Goal: Navigation & Orientation: Find specific page/section

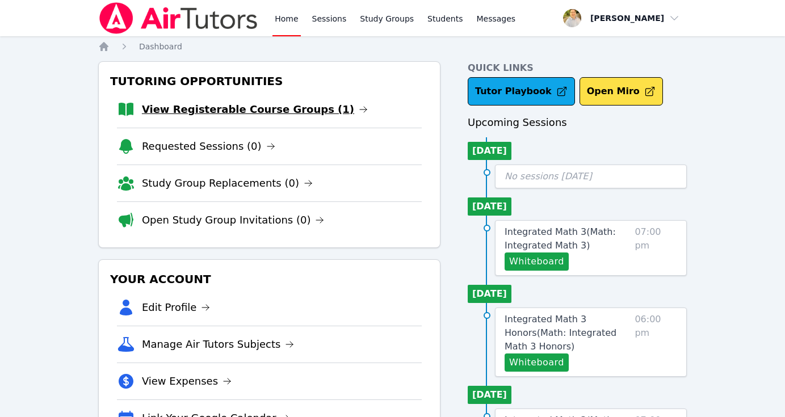
click at [271, 104] on link "View Registerable Course Groups (1)" at bounding box center [255, 110] width 226 height 16
click at [258, 107] on link "View Registerable Course Groups (1)" at bounding box center [255, 110] width 226 height 16
click at [257, 107] on link "View Registerable Course Groups (1)" at bounding box center [255, 110] width 226 height 16
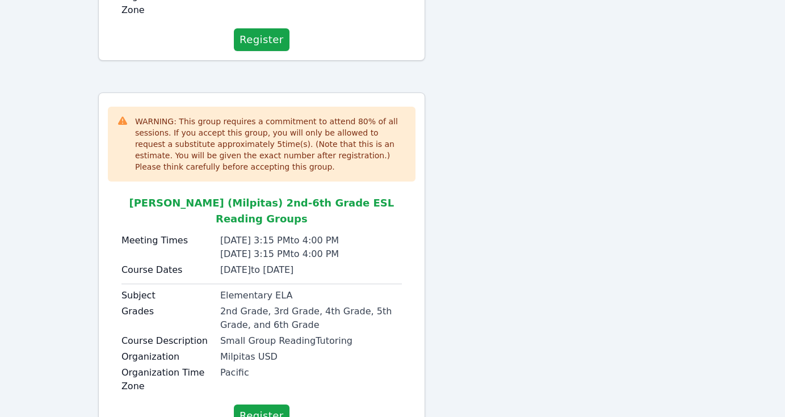
scroll to position [431, 0]
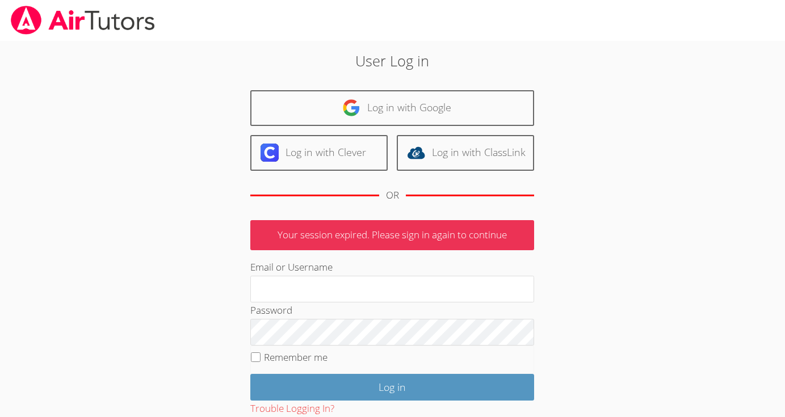
type input "[EMAIL_ADDRESS][DOMAIN_NAME]"
click at [259, 354] on input "Remember me" at bounding box center [256, 358] width 10 height 10
checkbox input "true"
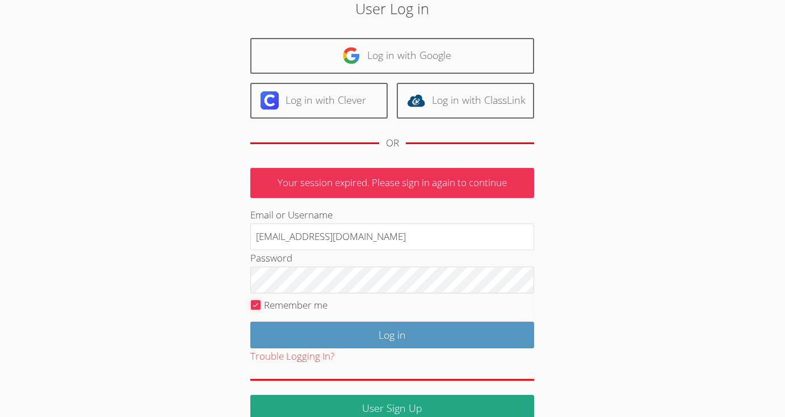
scroll to position [69, 0]
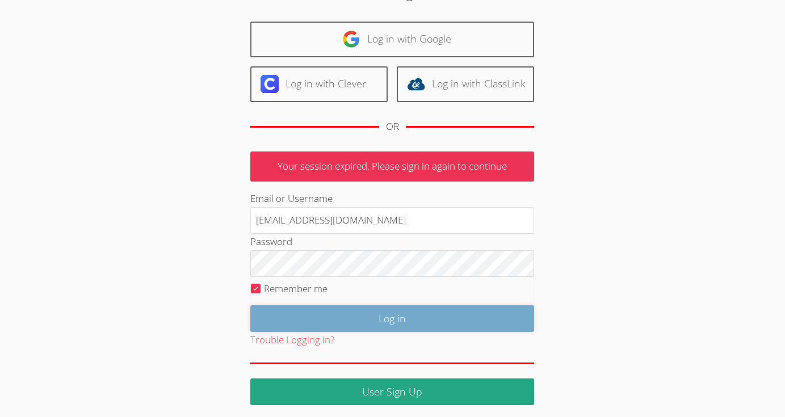
click at [379, 318] on input "Log in" at bounding box center [392, 318] width 284 height 27
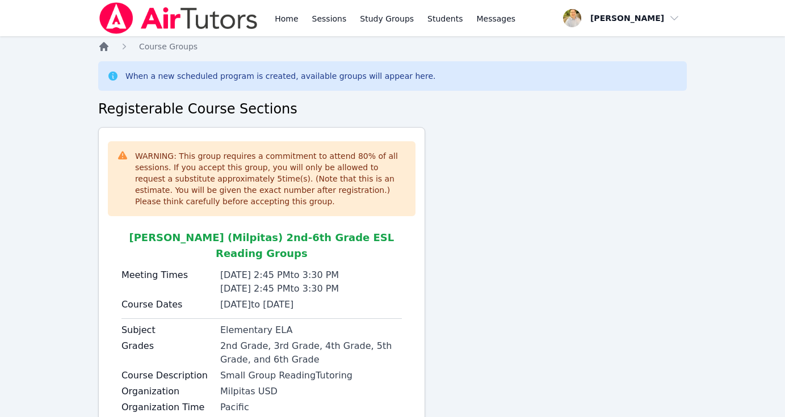
click at [104, 45] on icon "Breadcrumb" at bounding box center [103, 46] width 9 height 9
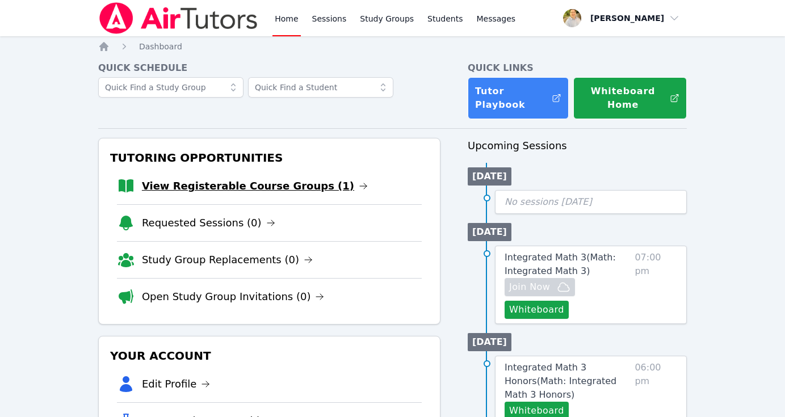
click at [237, 188] on link "View Registerable Course Groups (1)" at bounding box center [255, 186] width 226 height 16
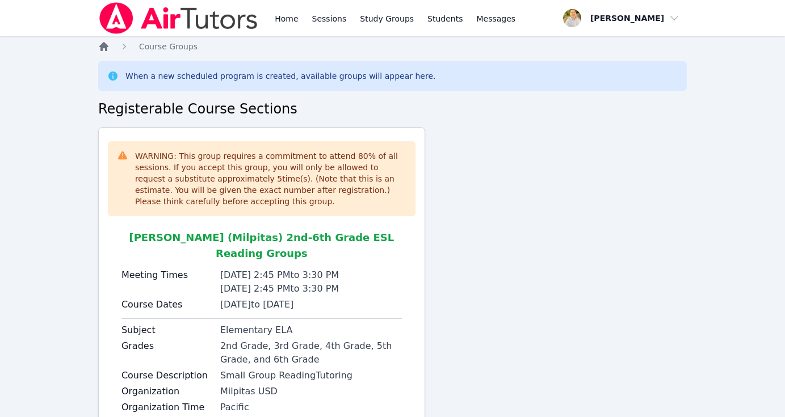
click at [107, 46] on icon "Breadcrumb" at bounding box center [103, 46] width 9 height 9
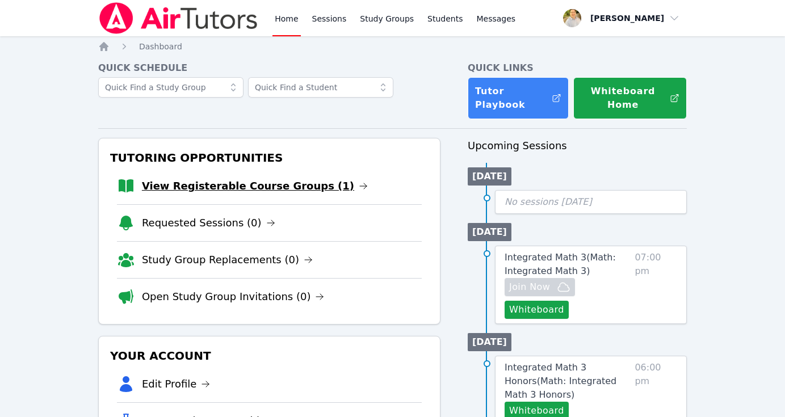
click at [230, 187] on link "View Registerable Course Groups (1)" at bounding box center [255, 186] width 226 height 16
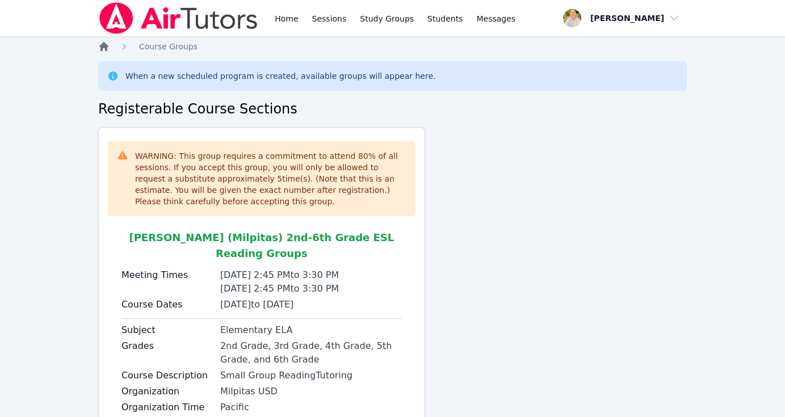
click at [104, 47] on icon "Breadcrumb" at bounding box center [103, 46] width 9 height 9
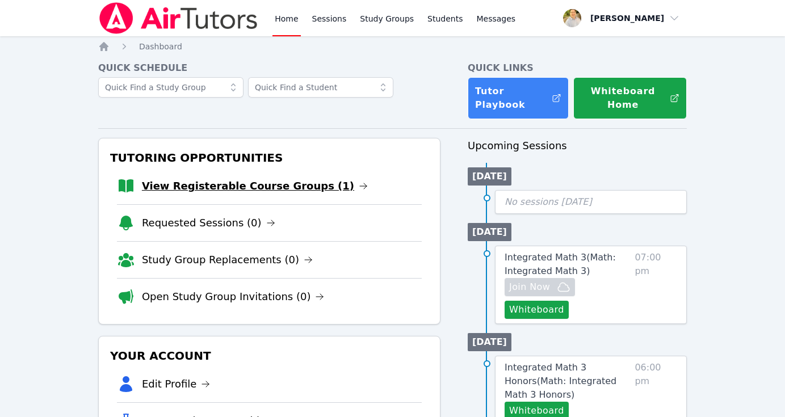
click at [215, 188] on link "View Registerable Course Groups (1)" at bounding box center [255, 186] width 226 height 16
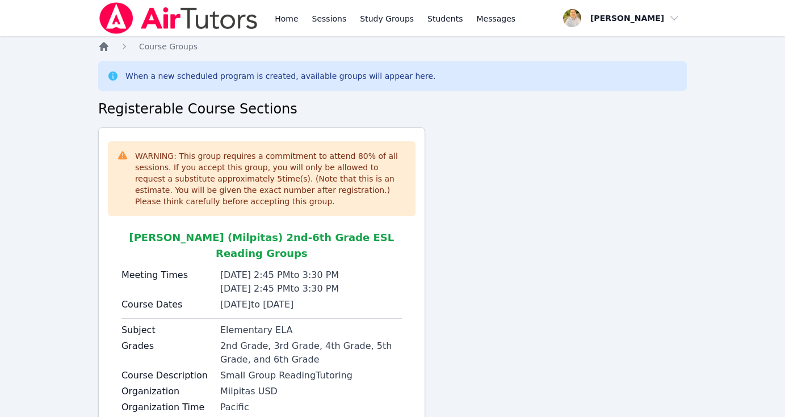
click at [106, 50] on icon "Breadcrumb" at bounding box center [103, 46] width 9 height 9
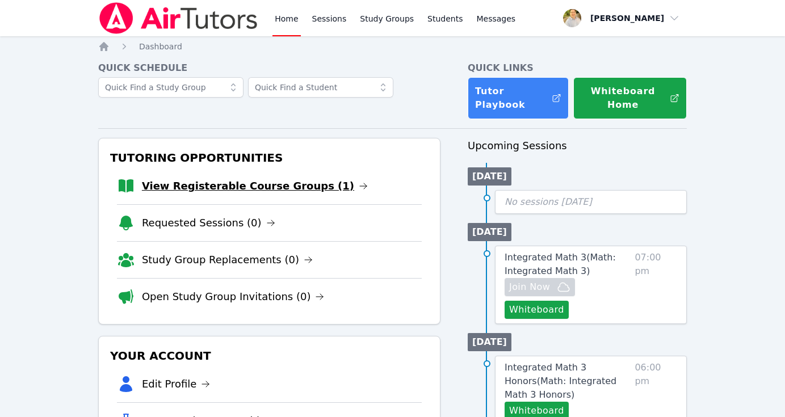
click at [277, 193] on link "View Registerable Course Groups (1)" at bounding box center [255, 186] width 226 height 16
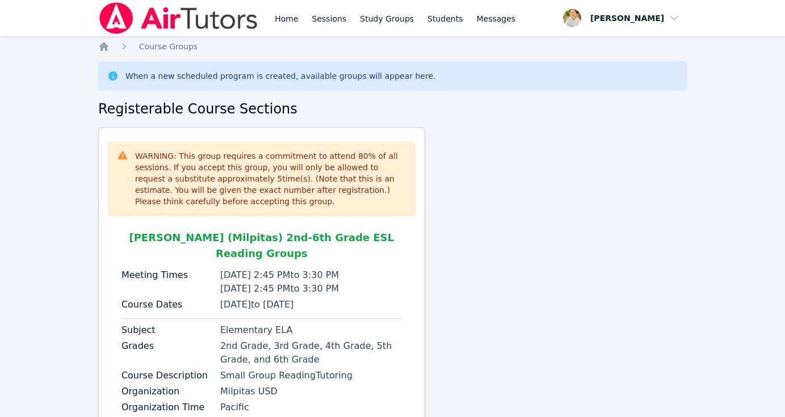
click at [103, 46] on icon "Breadcrumb" at bounding box center [103, 46] width 9 height 9
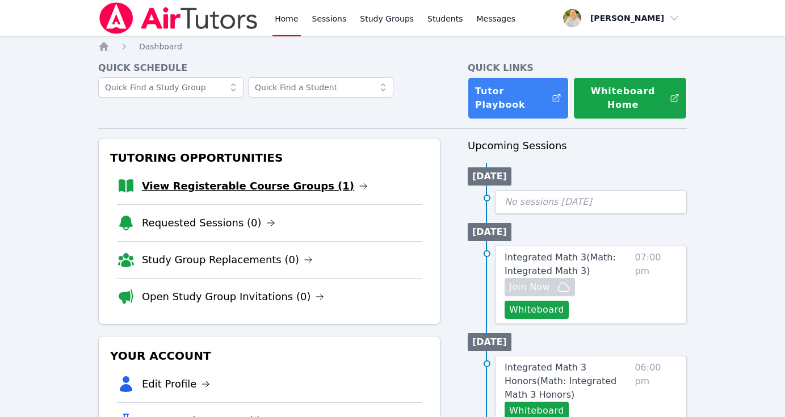
click at [304, 185] on link "View Registerable Course Groups (1)" at bounding box center [255, 186] width 226 height 16
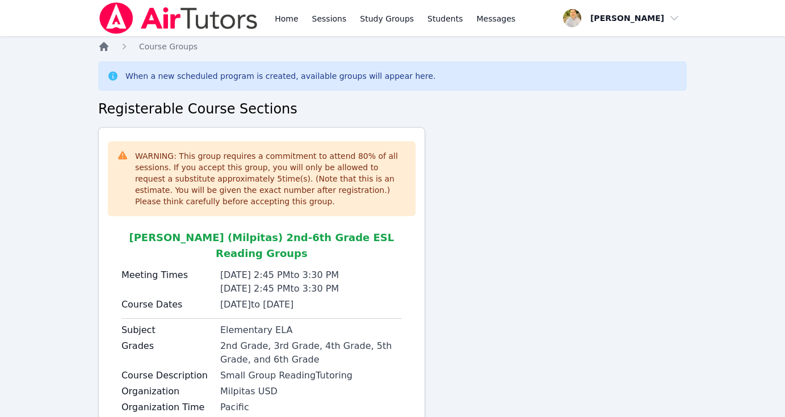
click at [104, 45] on icon "Breadcrumb" at bounding box center [103, 46] width 9 height 9
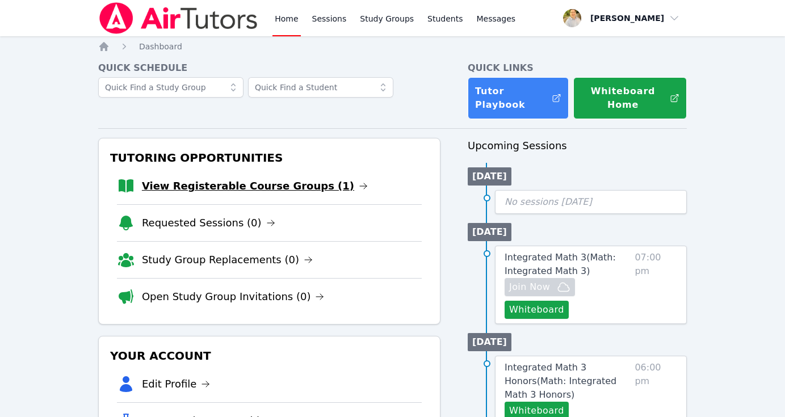
click at [213, 190] on link "View Registerable Course Groups (1)" at bounding box center [255, 186] width 226 height 16
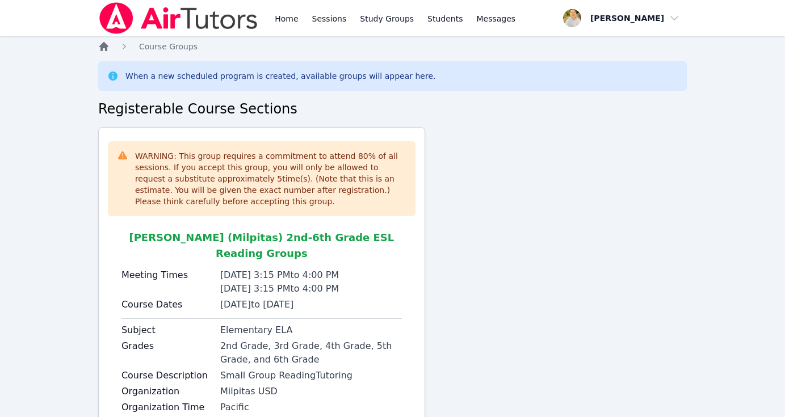
click at [104, 48] on icon "Breadcrumb" at bounding box center [103, 46] width 9 height 9
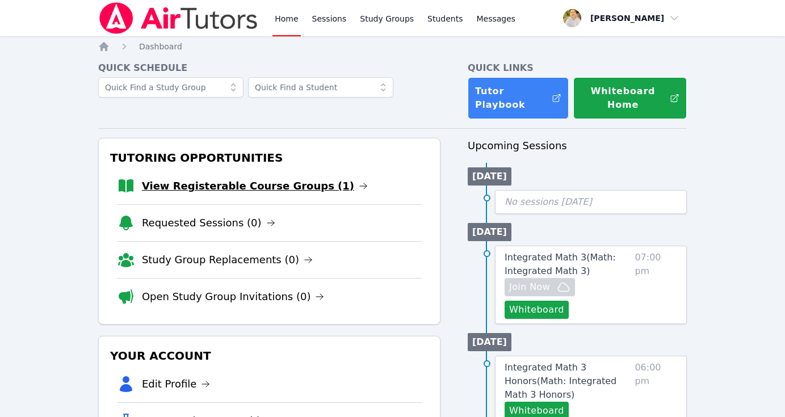
click at [250, 194] on link "View Registerable Course Groups (1)" at bounding box center [255, 186] width 226 height 16
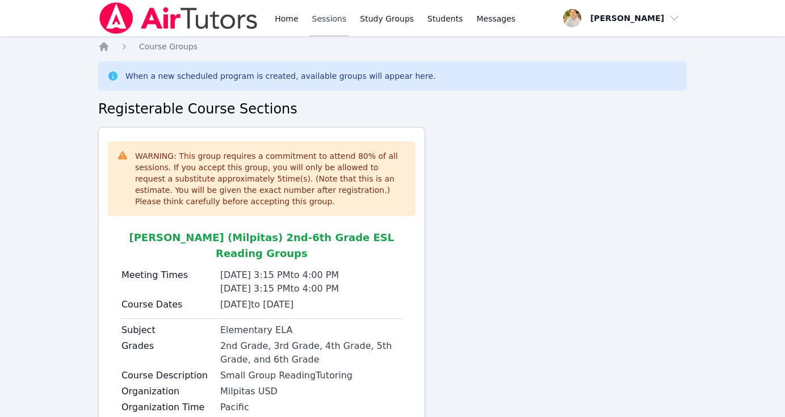
click at [326, 16] on link "Sessions" at bounding box center [329, 18] width 39 height 36
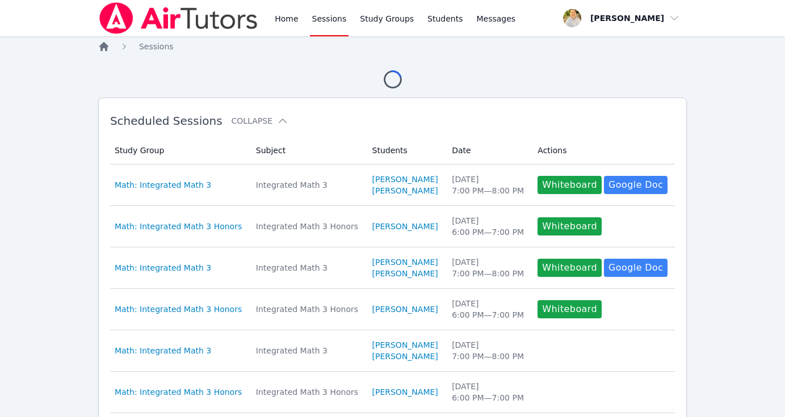
click at [108, 44] on icon "Breadcrumb" at bounding box center [103, 46] width 11 height 11
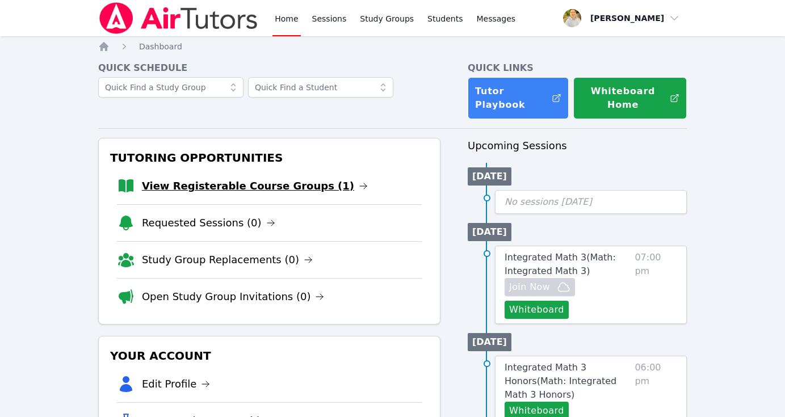
click at [250, 184] on link "View Registerable Course Groups (1)" at bounding box center [255, 186] width 226 height 16
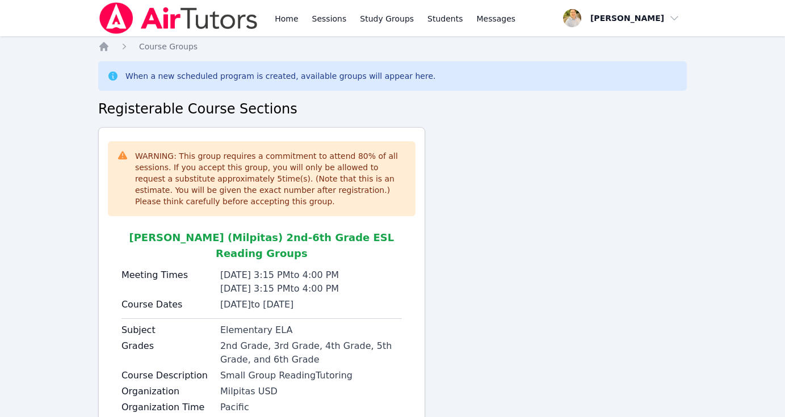
click at [112, 49] on ol "Home Course Groups" at bounding box center [147, 46] width 99 height 11
click at [104, 48] on icon "Breadcrumb" at bounding box center [103, 46] width 9 height 9
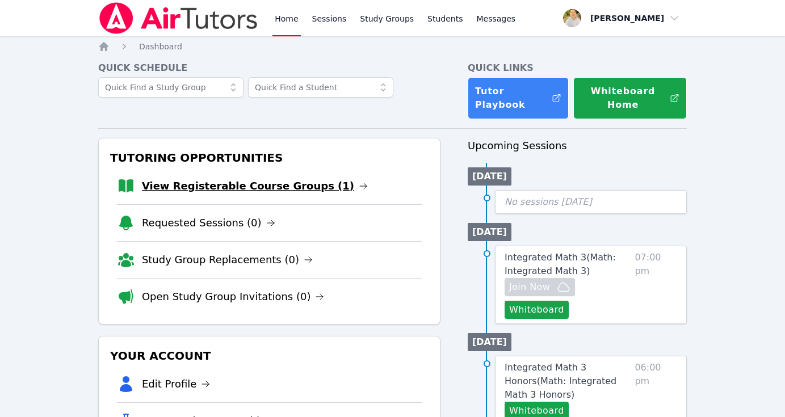
click at [220, 192] on link "View Registerable Course Groups (1)" at bounding box center [255, 186] width 226 height 16
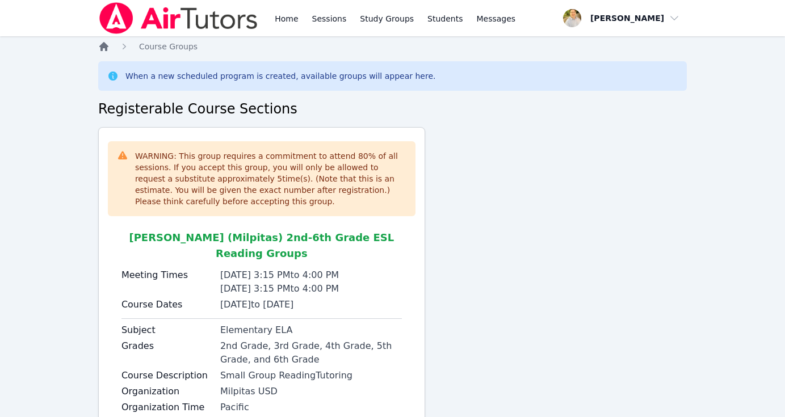
click at [100, 52] on icon "Breadcrumb" at bounding box center [103, 46] width 11 height 11
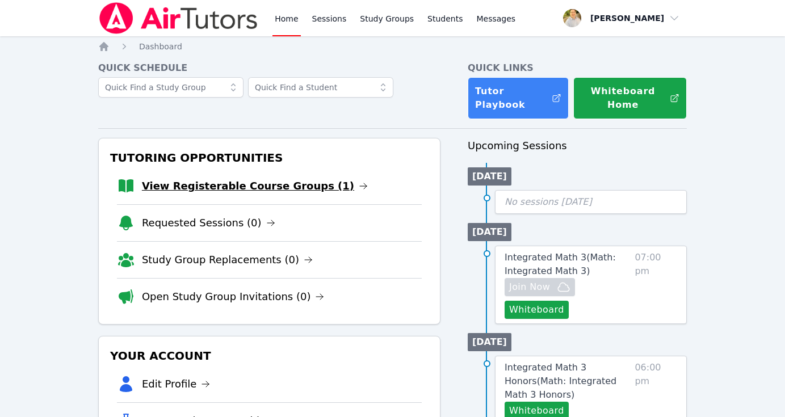
click at [203, 184] on link "View Registerable Course Groups (1)" at bounding box center [255, 186] width 226 height 16
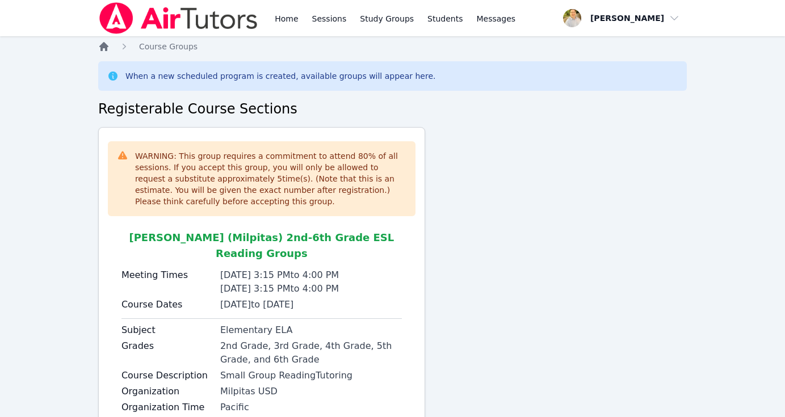
click at [103, 44] on icon "Breadcrumb" at bounding box center [103, 46] width 9 height 9
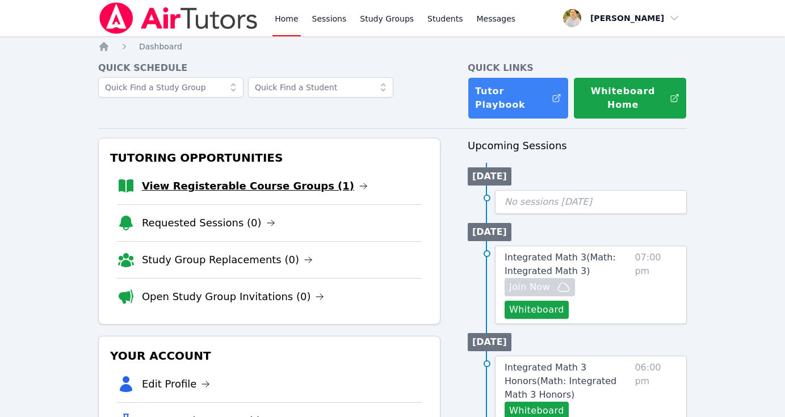
click at [235, 185] on link "View Registerable Course Groups (1)" at bounding box center [255, 186] width 226 height 16
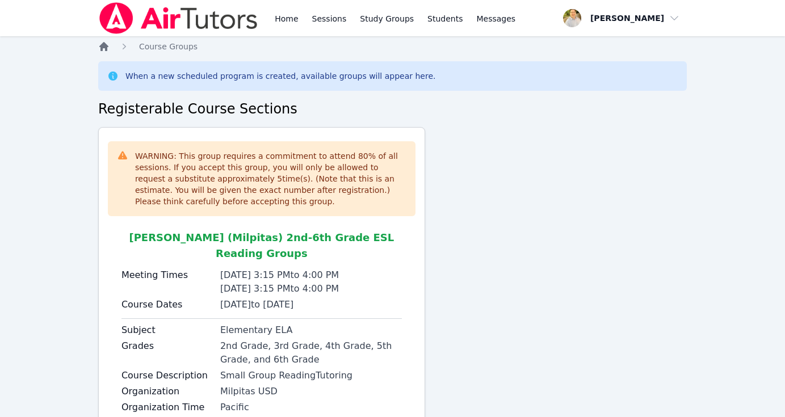
click at [104, 47] on icon "Breadcrumb" at bounding box center [103, 46] width 9 height 9
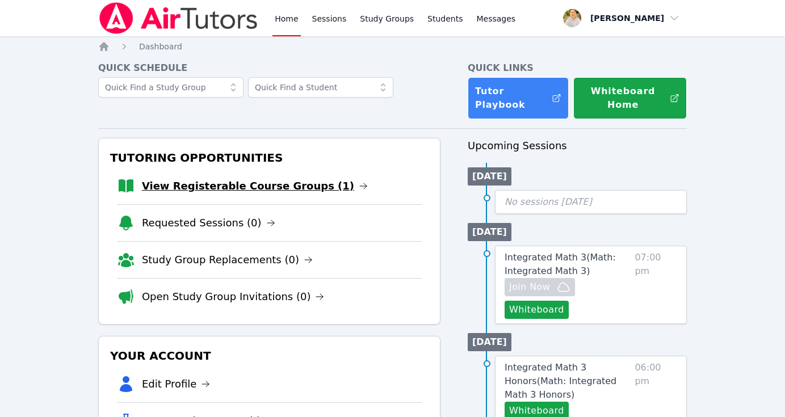
click at [255, 188] on link "View Registerable Course Groups (1)" at bounding box center [255, 186] width 226 height 16
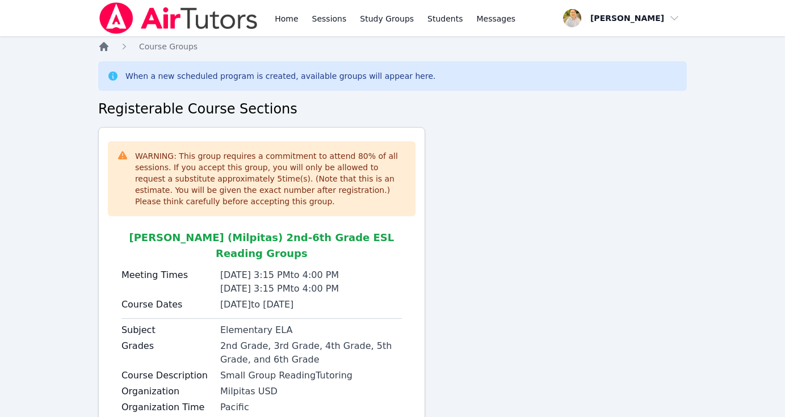
click at [100, 45] on icon "Breadcrumb" at bounding box center [103, 46] width 9 height 9
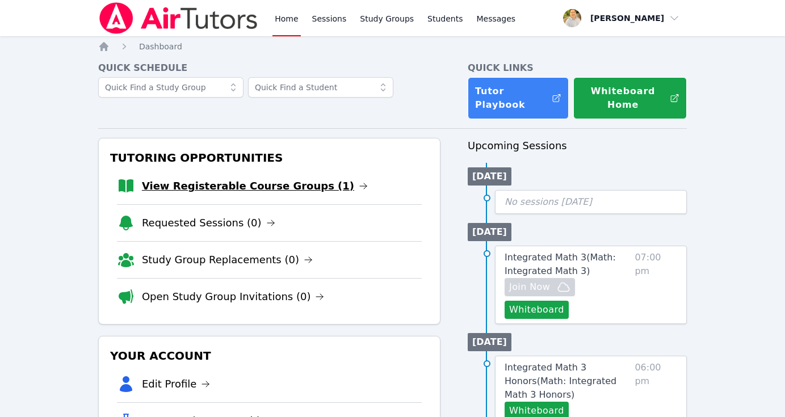
click at [252, 187] on link "View Registerable Course Groups (1)" at bounding box center [255, 186] width 226 height 16
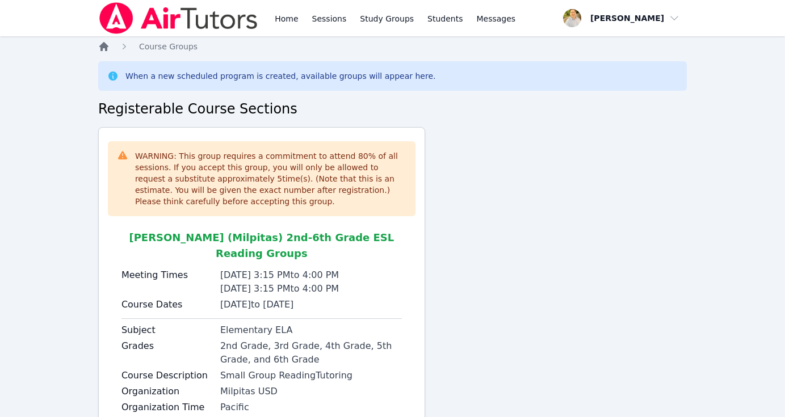
click at [106, 45] on icon "Breadcrumb" at bounding box center [103, 46] width 9 height 9
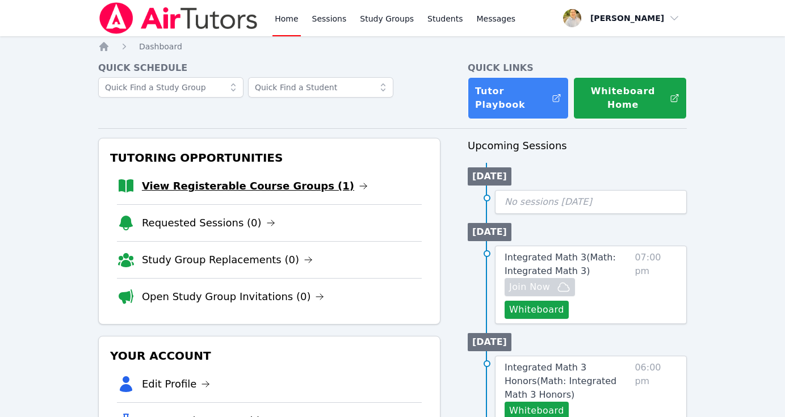
click at [219, 184] on link "View Registerable Course Groups (1)" at bounding box center [255, 186] width 226 height 16
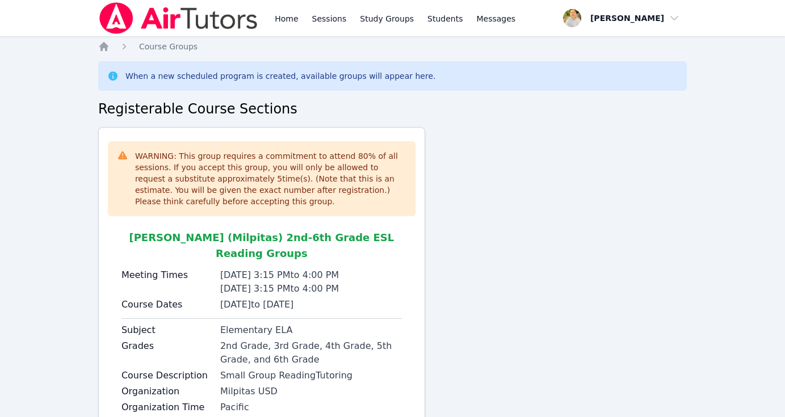
click at [106, 37] on div "Home Sessions Study Groups Students Messages Open user menu Ignacio De Luna Ope…" at bounding box center [392, 251] width 785 height 503
click at [106, 41] on icon "Breadcrumb" at bounding box center [103, 46] width 11 height 11
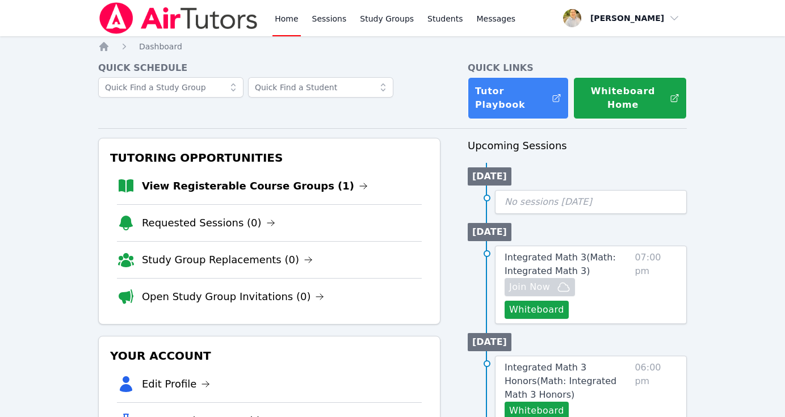
click at [221, 195] on li "View Registerable Course Groups (1)" at bounding box center [269, 186] width 305 height 36
click at [221, 192] on link "View Registerable Course Groups (1)" at bounding box center [255, 186] width 226 height 16
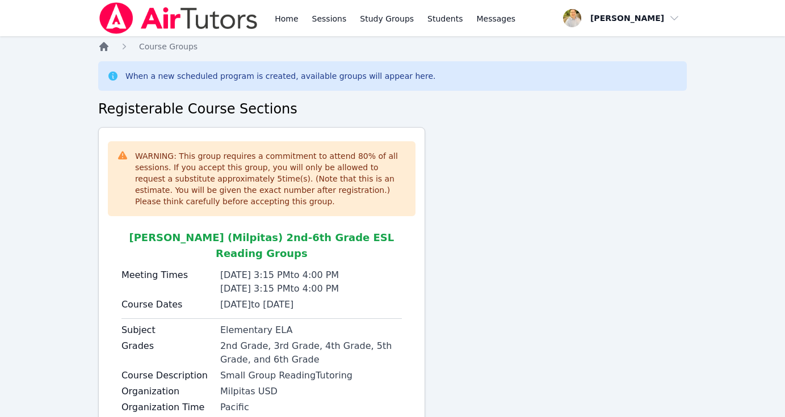
click at [107, 51] on icon "Breadcrumb" at bounding box center [103, 46] width 11 height 11
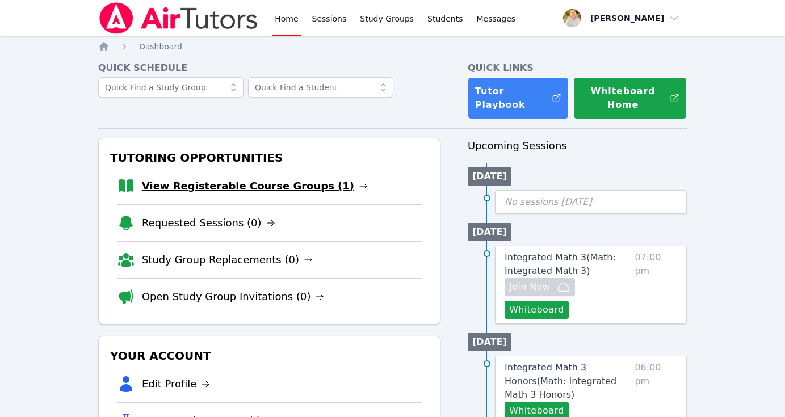
click at [245, 187] on link "View Registerable Course Groups (1)" at bounding box center [255, 186] width 226 height 16
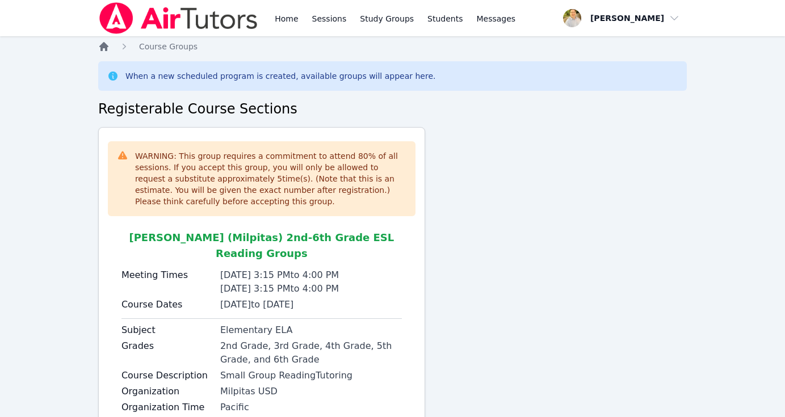
click at [99, 44] on icon "Breadcrumb" at bounding box center [103, 46] width 11 height 11
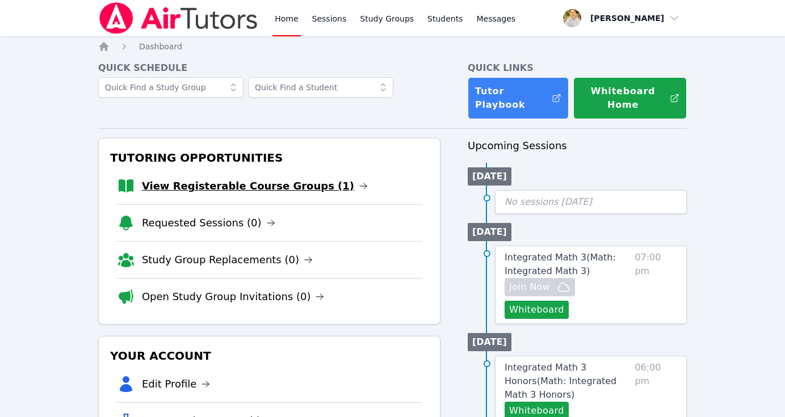
click at [300, 185] on link "View Registerable Course Groups (1)" at bounding box center [255, 186] width 226 height 16
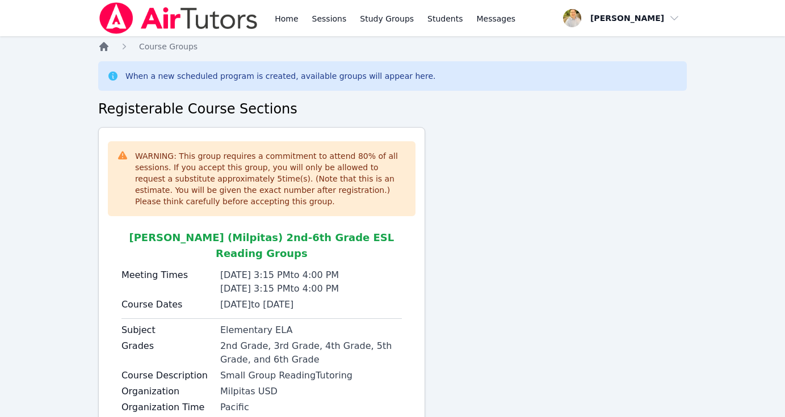
click at [105, 49] on icon "Breadcrumb" at bounding box center [103, 46] width 9 height 9
